Goal: Task Accomplishment & Management: Complete application form

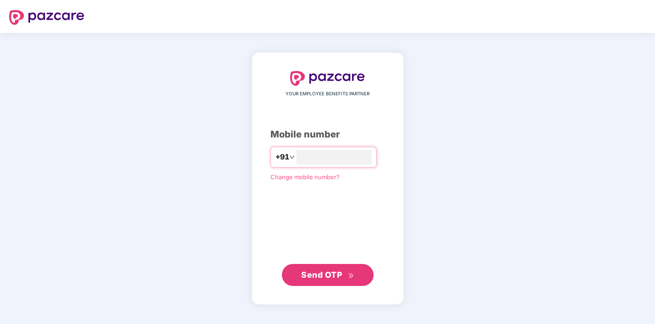
type input "**********"
click at [339, 282] on button "Send OTP" at bounding box center [328, 275] width 92 height 22
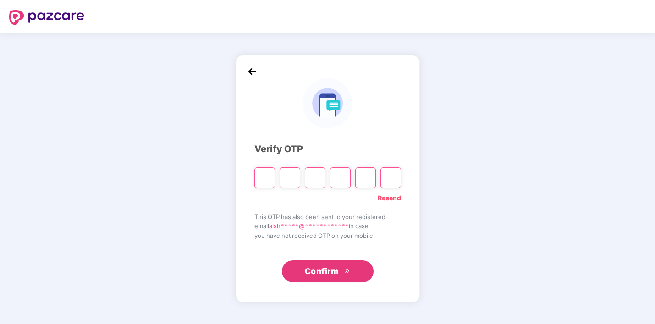
click at [386, 195] on link "Resend" at bounding box center [389, 198] width 23 height 10
click at [261, 179] on input "Please enter verification code. Digit 1" at bounding box center [265, 177] width 21 height 21
type input "*"
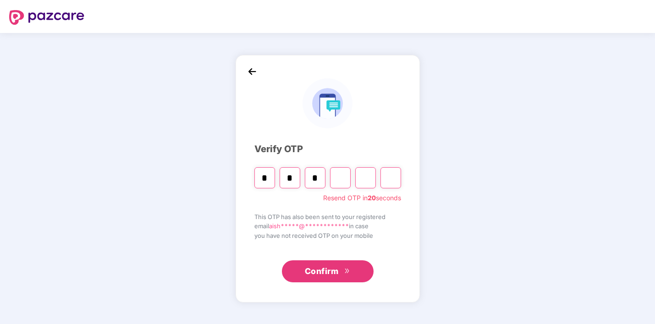
type input "*"
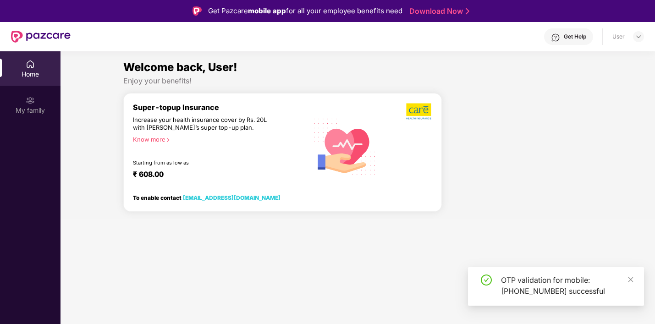
click at [240, 200] on link "[EMAIL_ADDRESS][DOMAIN_NAME]" at bounding box center [232, 197] width 98 height 7
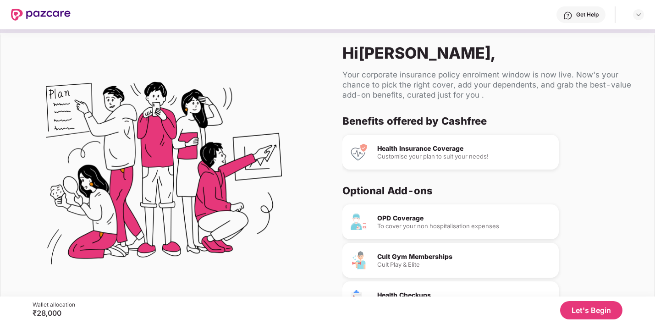
click at [591, 309] on button "Let's Begin" at bounding box center [591, 310] width 62 height 18
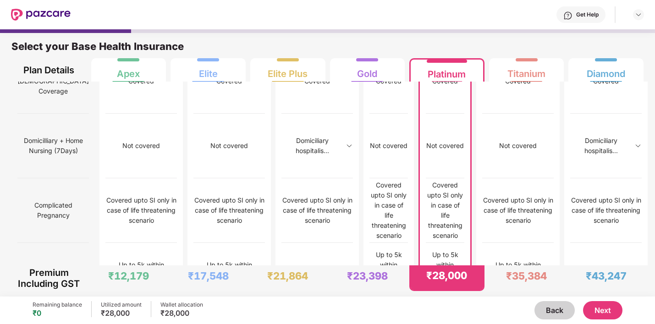
scroll to position [753, 0]
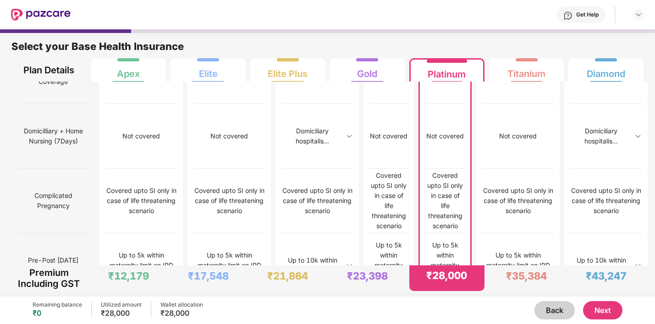
click at [603, 303] on button "Next" at bounding box center [602, 310] width 39 height 18
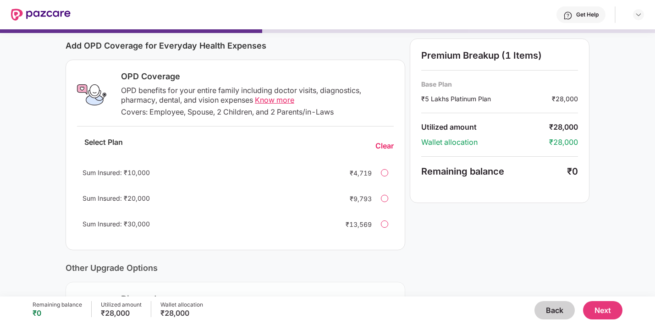
scroll to position [105, 0]
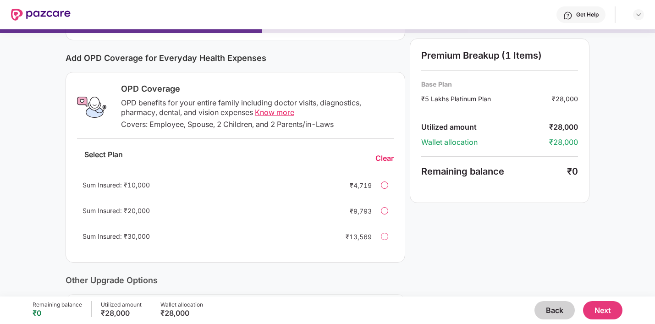
click at [267, 115] on span "Know more" at bounding box center [274, 112] width 39 height 9
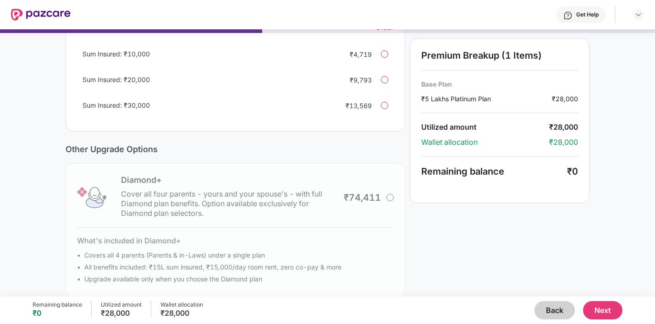
scroll to position [248, 0]
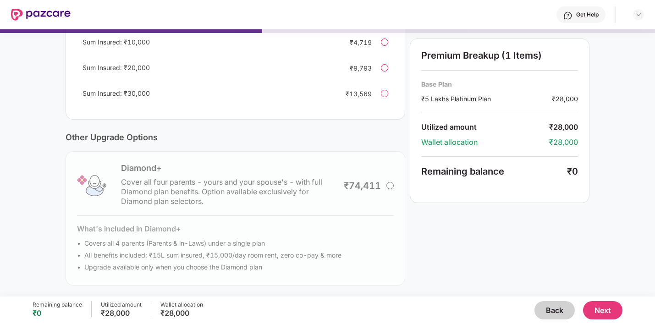
click at [600, 310] on button "Next" at bounding box center [602, 310] width 39 height 18
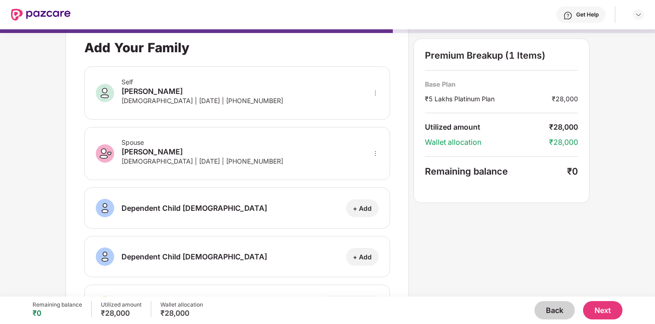
scroll to position [13, 0]
click at [376, 151] on icon "more" at bounding box center [375, 153] width 6 height 6
click at [366, 170] on div at bounding box center [364, 166] width 30 height 17
select select "****"
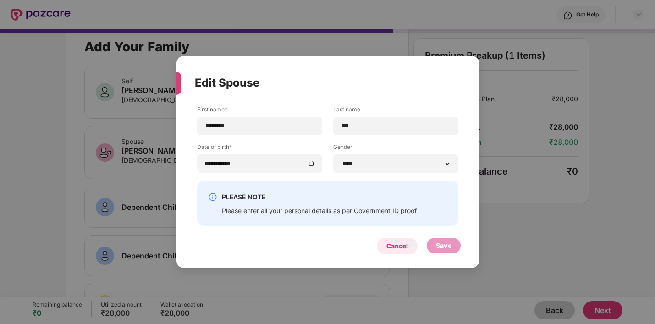
click at [394, 244] on div "Cancel" at bounding box center [398, 246] width 22 height 10
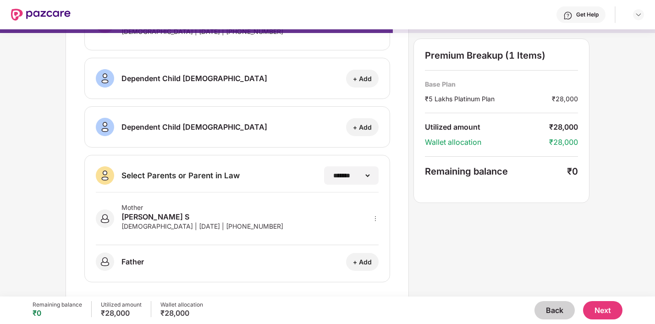
scroll to position [149, 0]
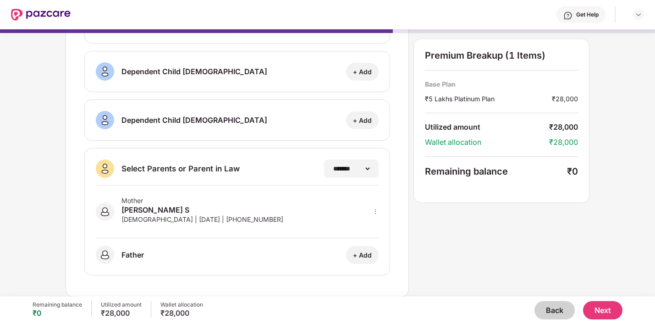
click at [611, 314] on button "Next" at bounding box center [602, 310] width 39 height 18
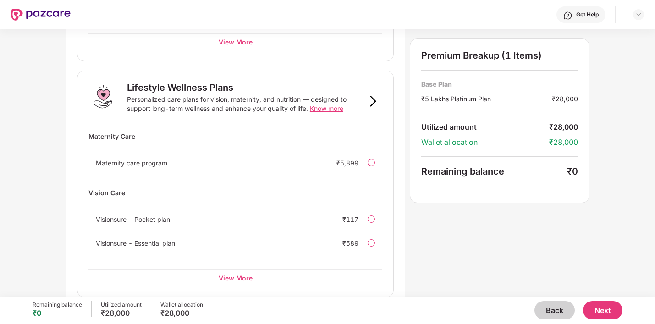
scroll to position [579, 0]
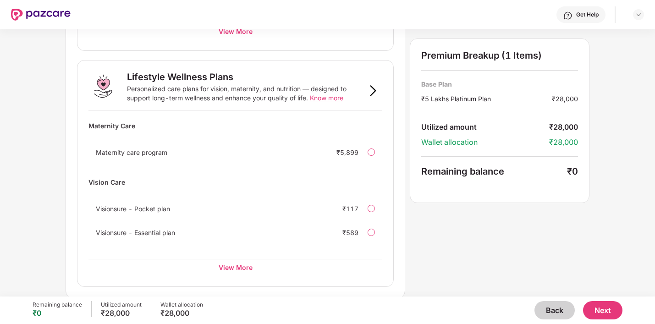
click at [333, 98] on span "Know more" at bounding box center [326, 98] width 33 height 8
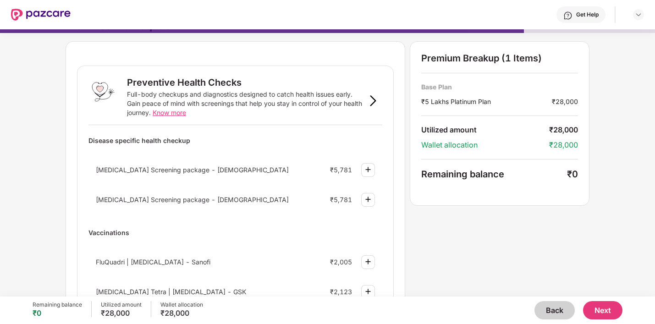
scroll to position [0, 0]
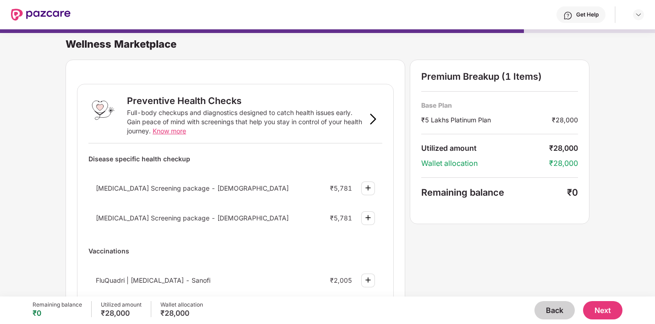
click at [599, 308] on button "Next" at bounding box center [602, 310] width 39 height 18
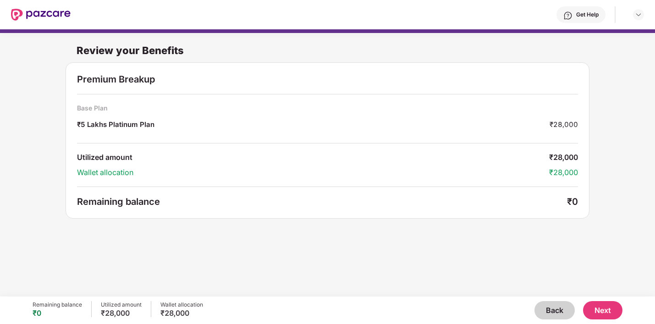
click at [598, 309] on button "Next" at bounding box center [602, 310] width 39 height 18
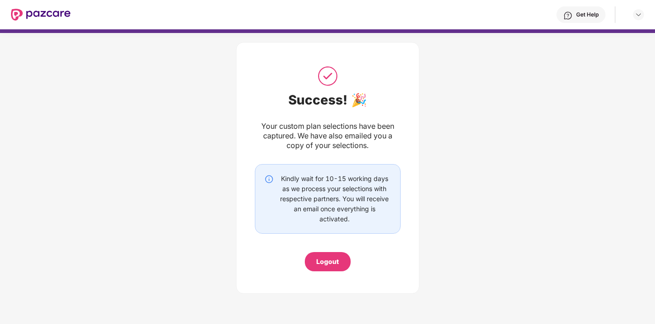
click at [327, 267] on div "Logout" at bounding box center [328, 261] width 46 height 19
